Goal: Information Seeking & Learning: Learn about a topic

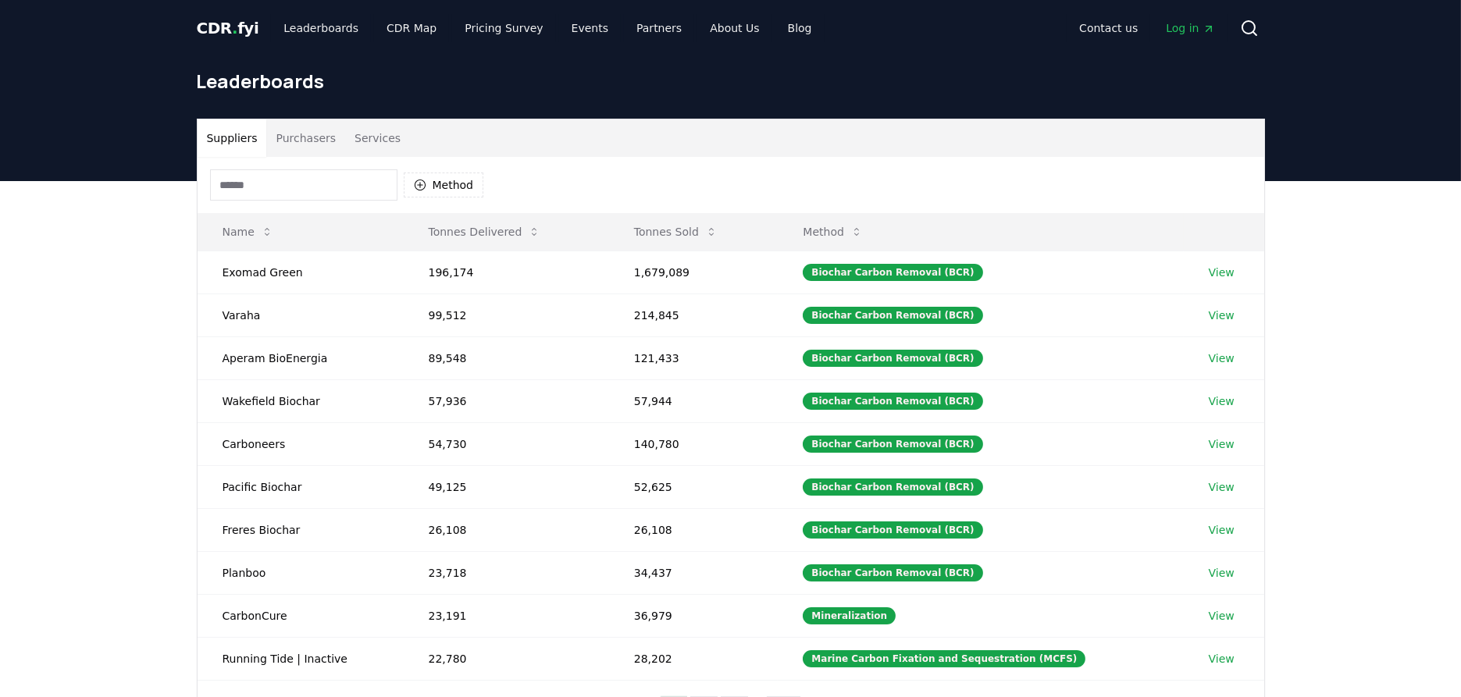
click at [352, 138] on button "Services" at bounding box center [377, 137] width 65 height 37
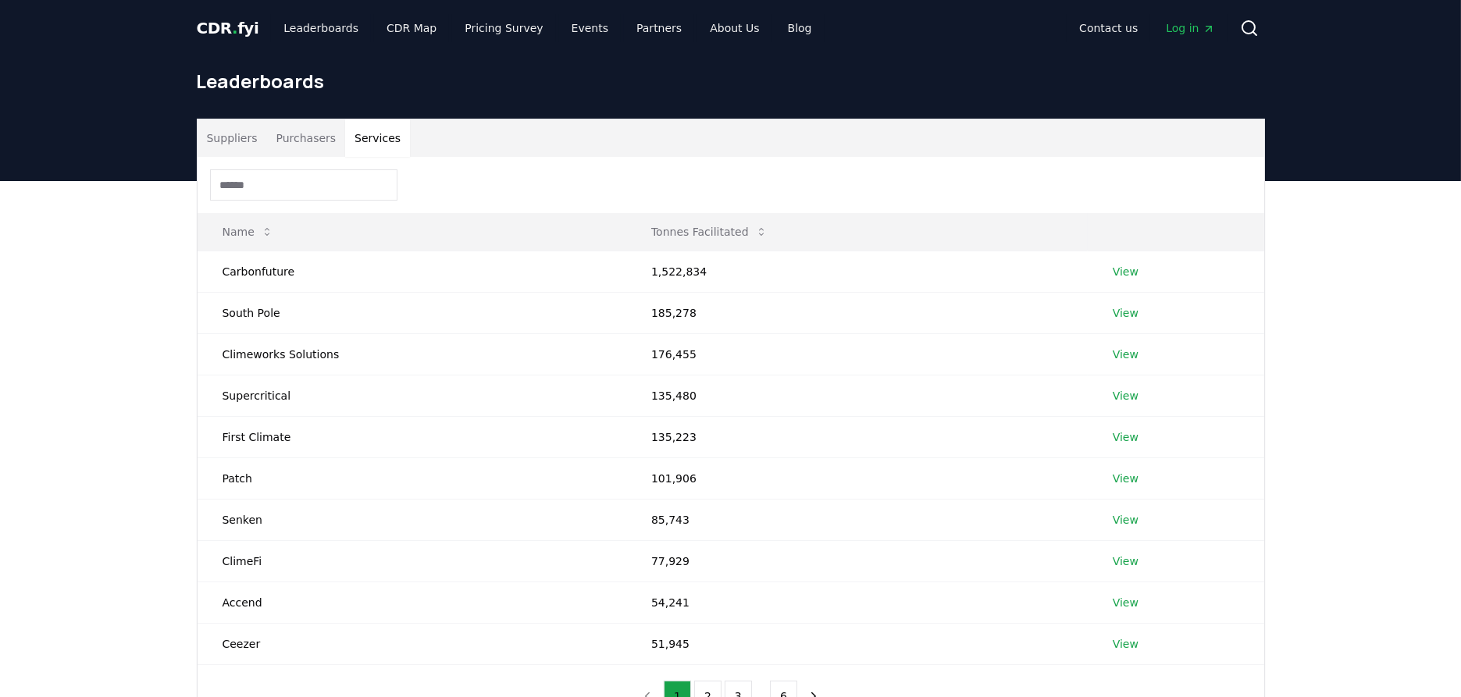
click at [314, 189] on input at bounding box center [303, 184] width 187 height 31
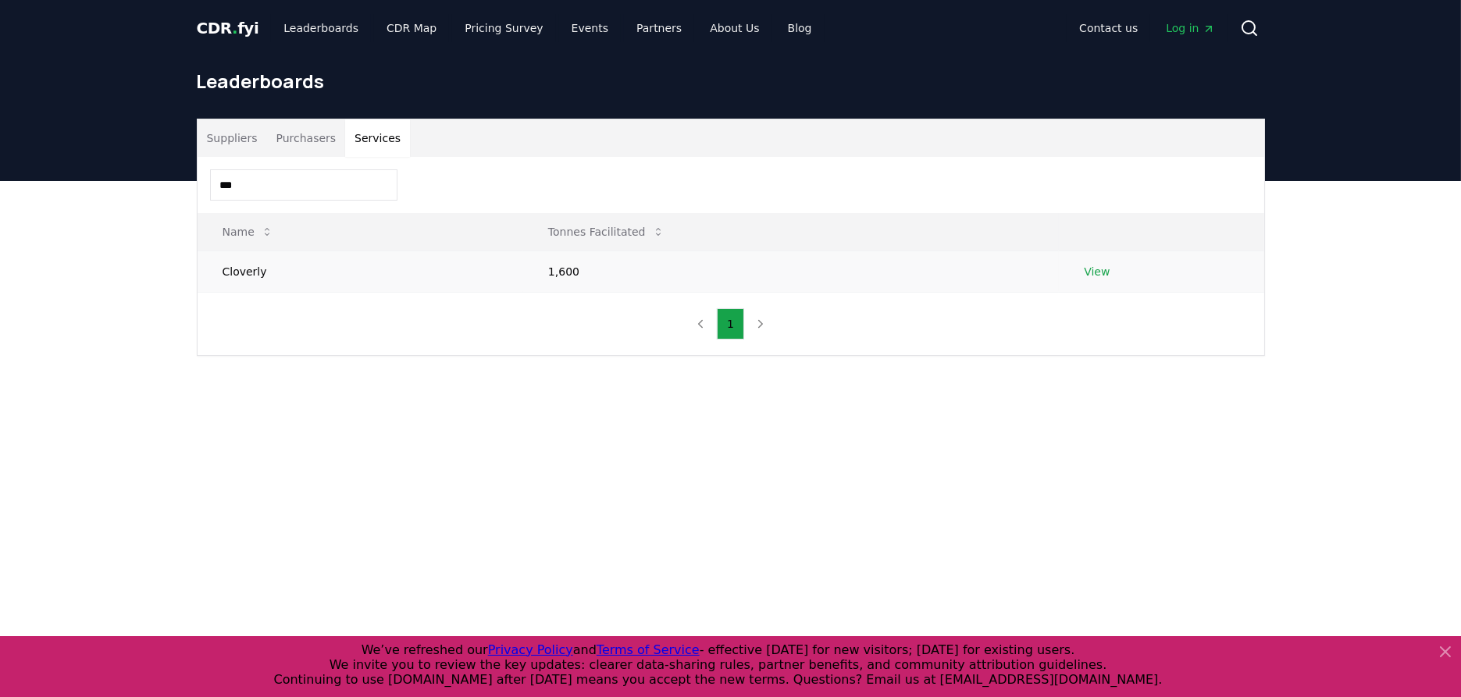
type input "***"
click at [1104, 267] on link "View" at bounding box center [1097, 272] width 26 height 16
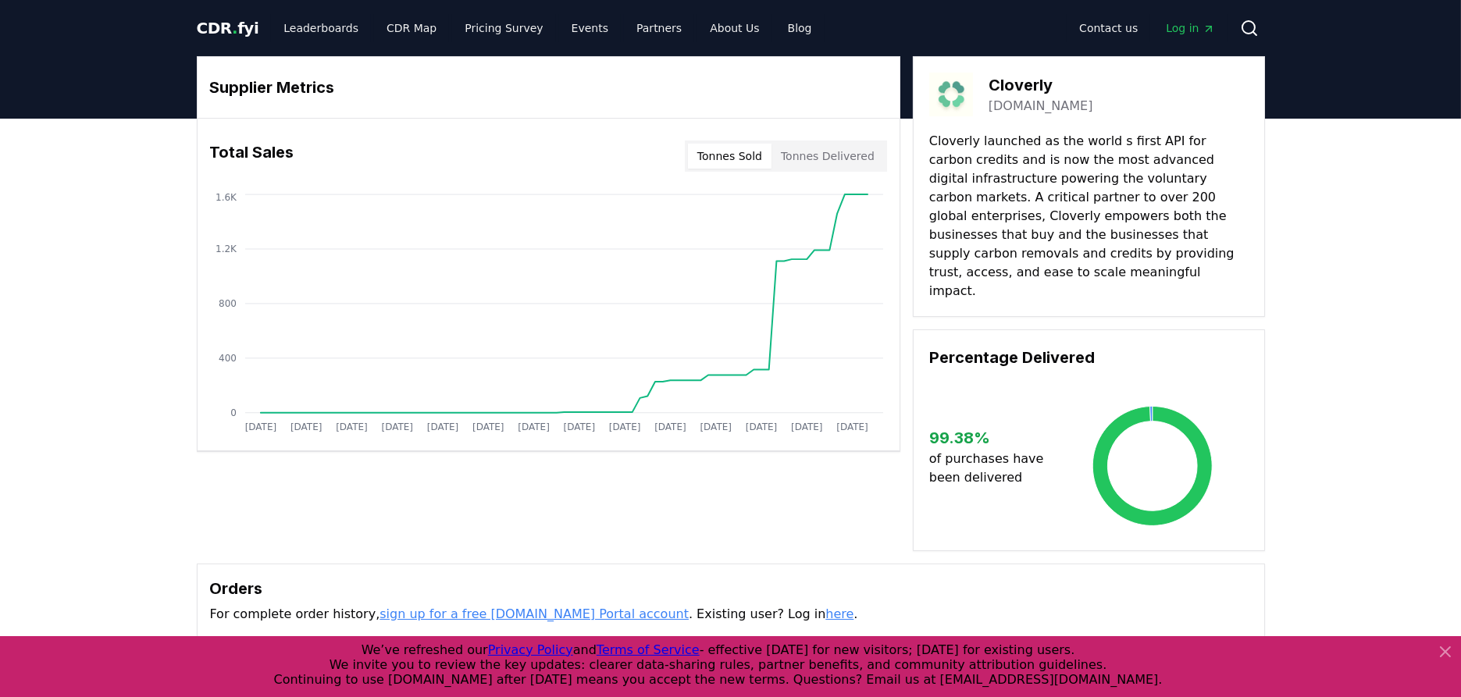
drag, startPoint x: 1190, startPoint y: 270, endPoint x: 1053, endPoint y: 189, distance: 159.6
click at [1035, 182] on p "Cloverly launched as the world s first API for carbon credits and is now the mo…" at bounding box center [1088, 216] width 319 height 169
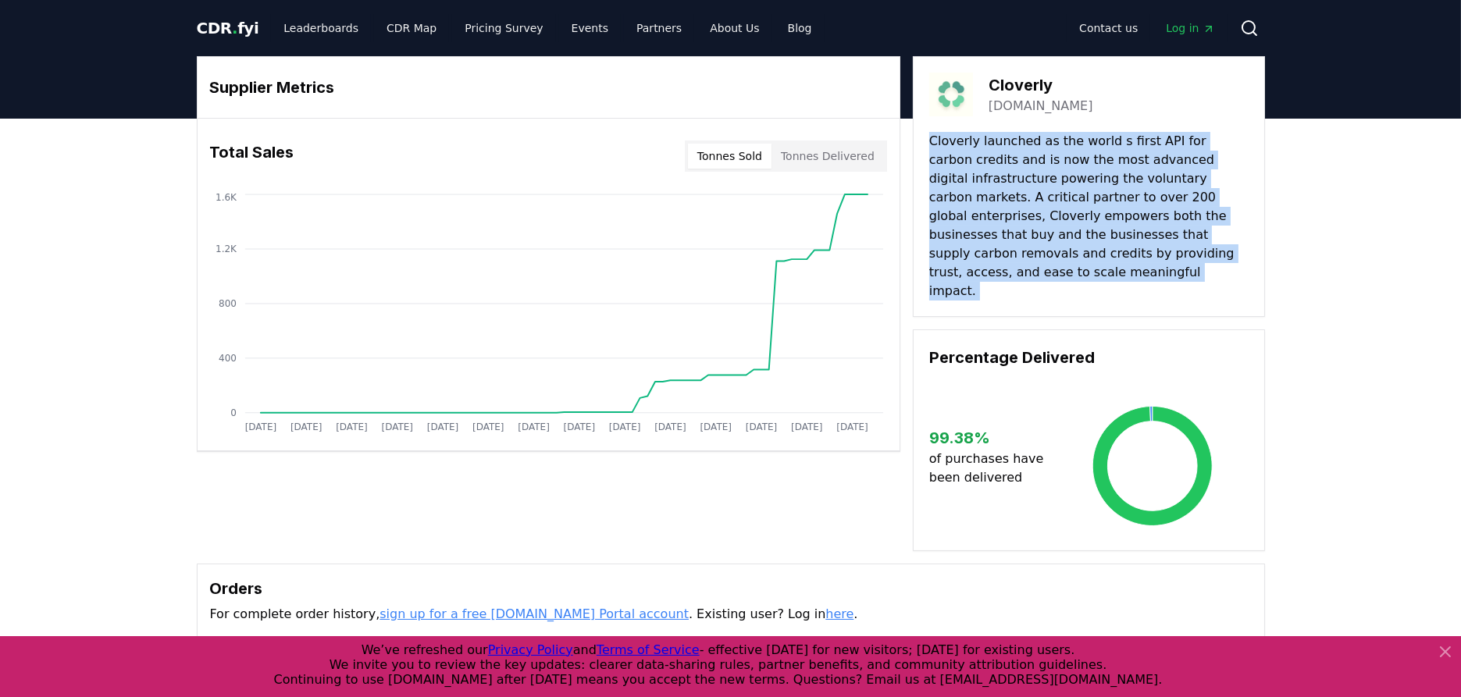
click at [1035, 182] on p "Cloverly launched as the world s first API for carbon credits and is now the mo…" at bounding box center [1088, 216] width 319 height 169
drag, startPoint x: 1035, startPoint y: 182, endPoint x: 1188, endPoint y: 214, distance: 157.1
click at [1188, 214] on p "Cloverly launched as the world s first API for carbon credits and is now the mo…" at bounding box center [1088, 216] width 319 height 169
